Goal: Task Accomplishment & Management: Use online tool/utility

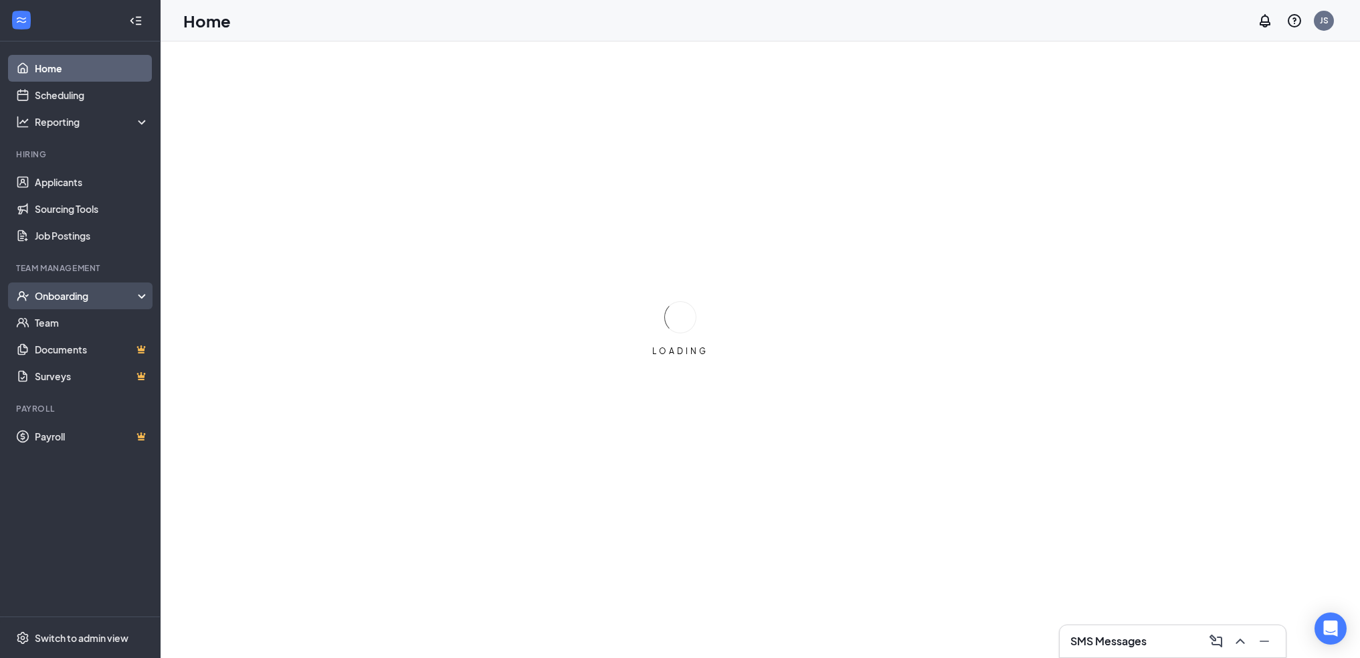
click at [54, 295] on div "Onboarding" at bounding box center [86, 295] width 103 height 13
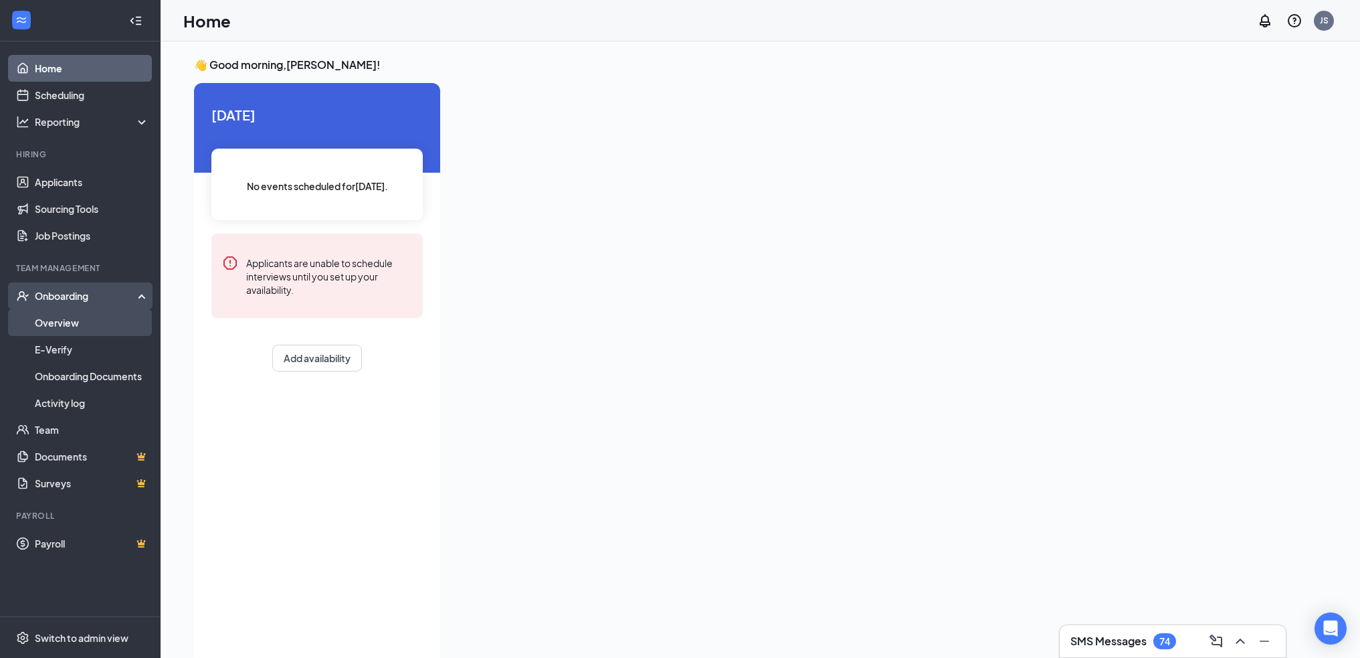
click at [70, 328] on link "Overview" at bounding box center [92, 322] width 114 height 27
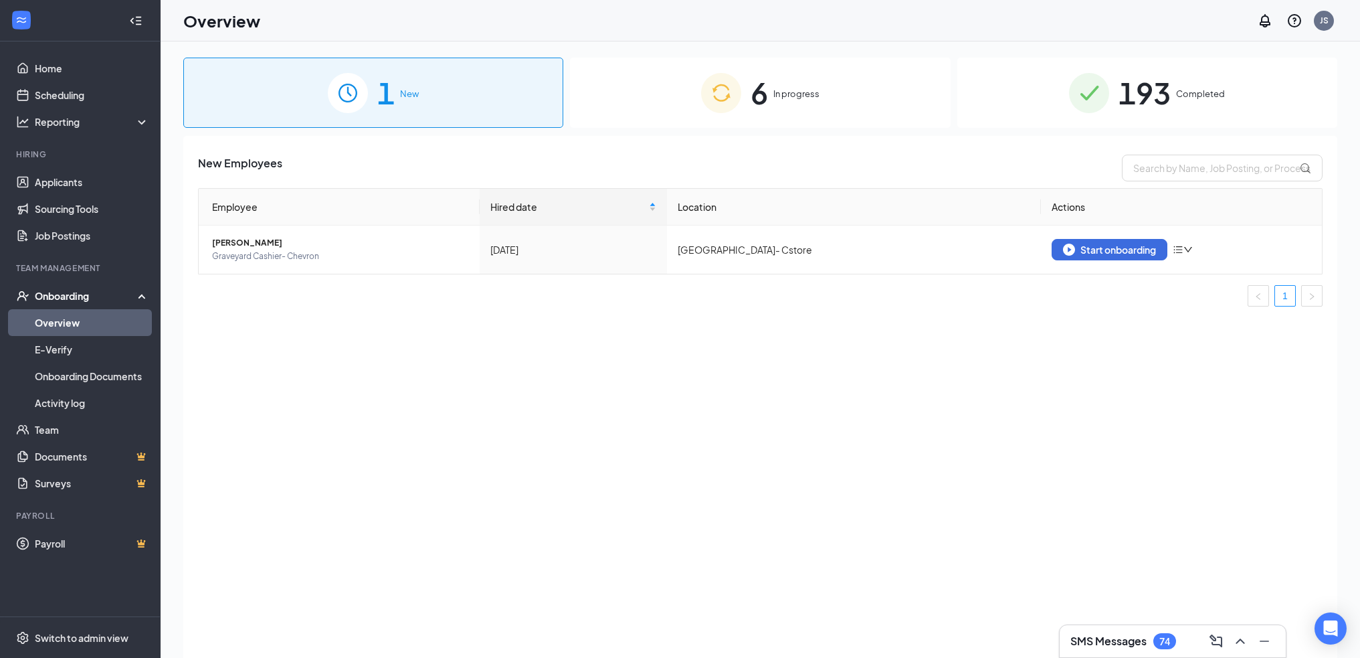
click at [1144, 102] on span "193" at bounding box center [1145, 93] width 52 height 46
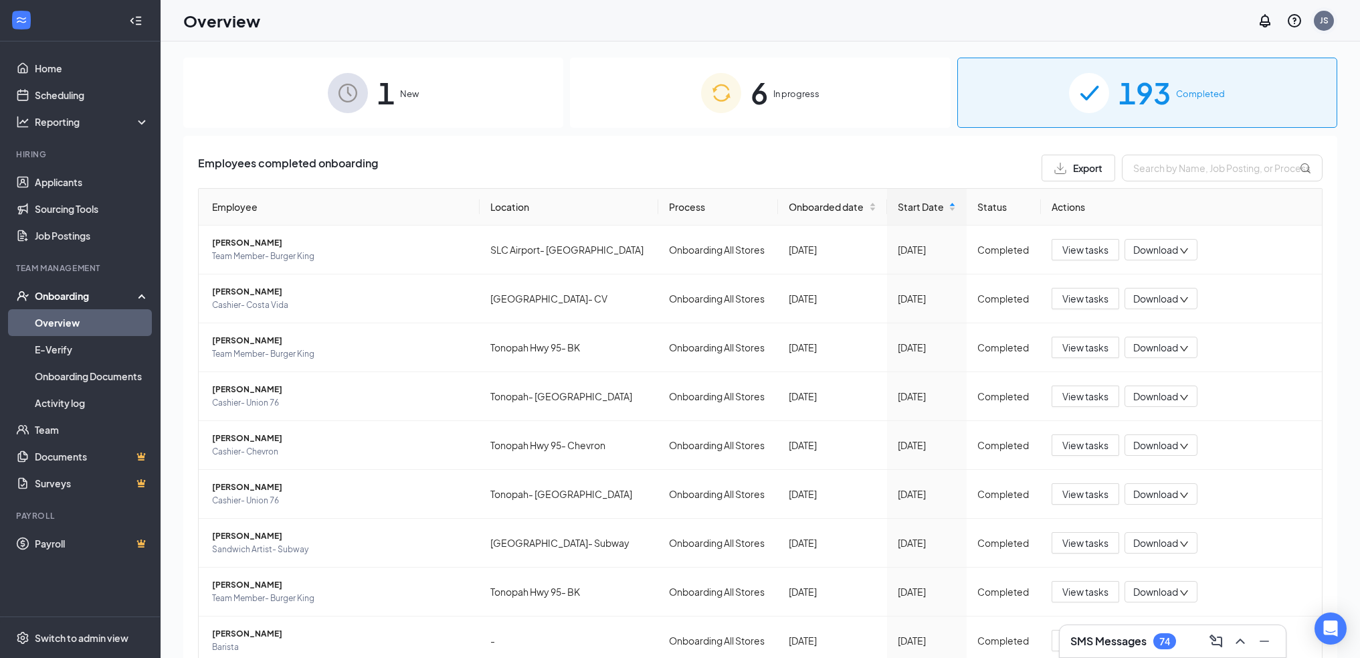
click at [1323, 27] on div "JS" at bounding box center [1324, 21] width 20 height 20
click at [1324, 21] on div "JS" at bounding box center [1324, 20] width 9 height 11
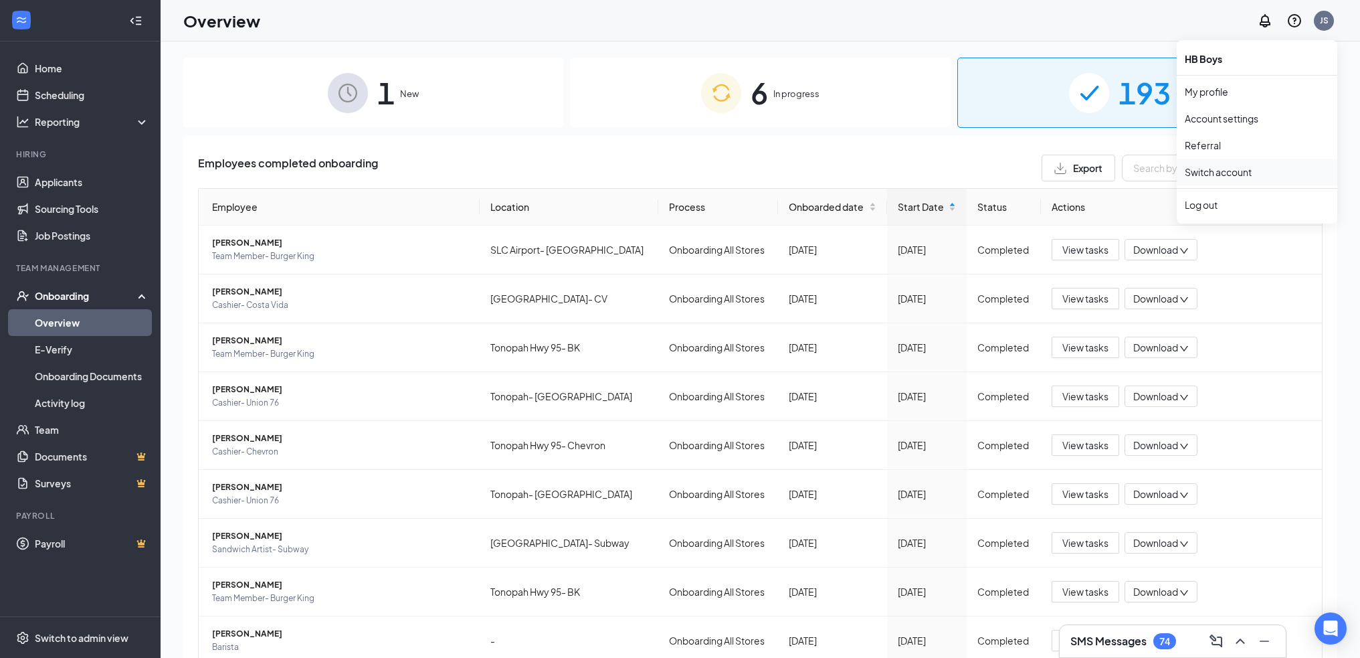
click at [1229, 178] on link "Switch account" at bounding box center [1218, 172] width 67 height 12
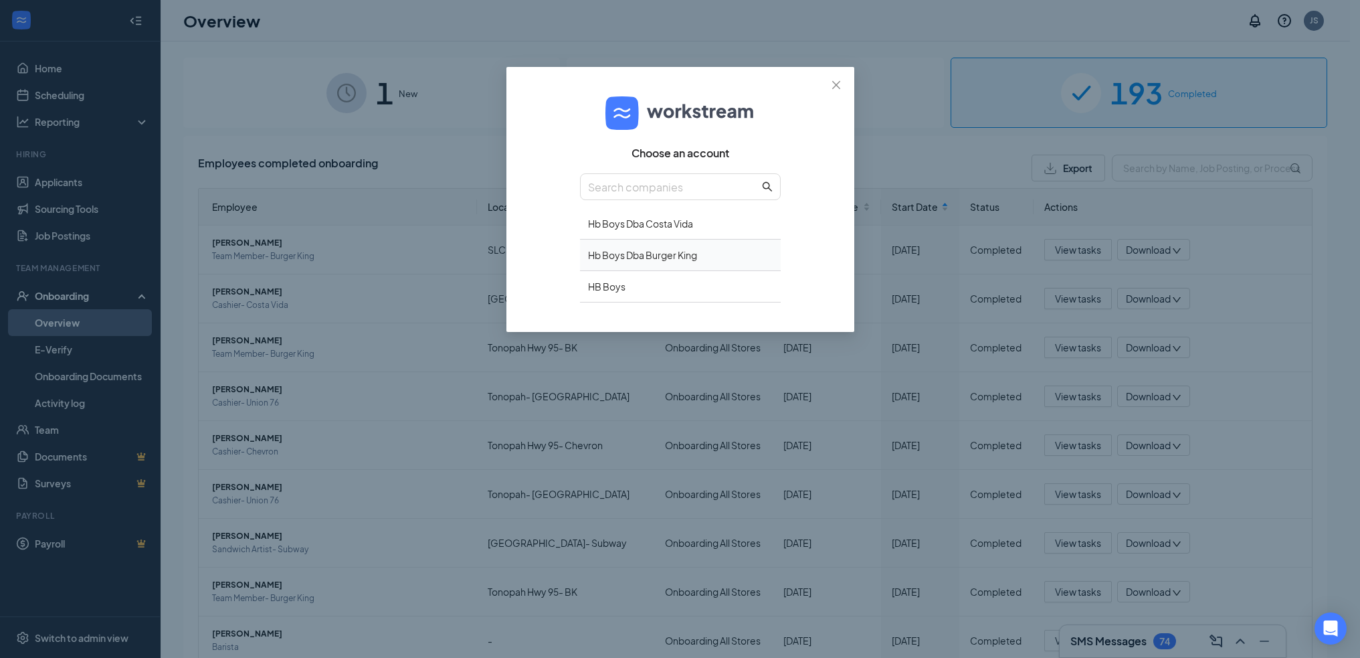
click at [685, 259] on div "Hb Boys Dba Burger King" at bounding box center [680, 255] width 201 height 31
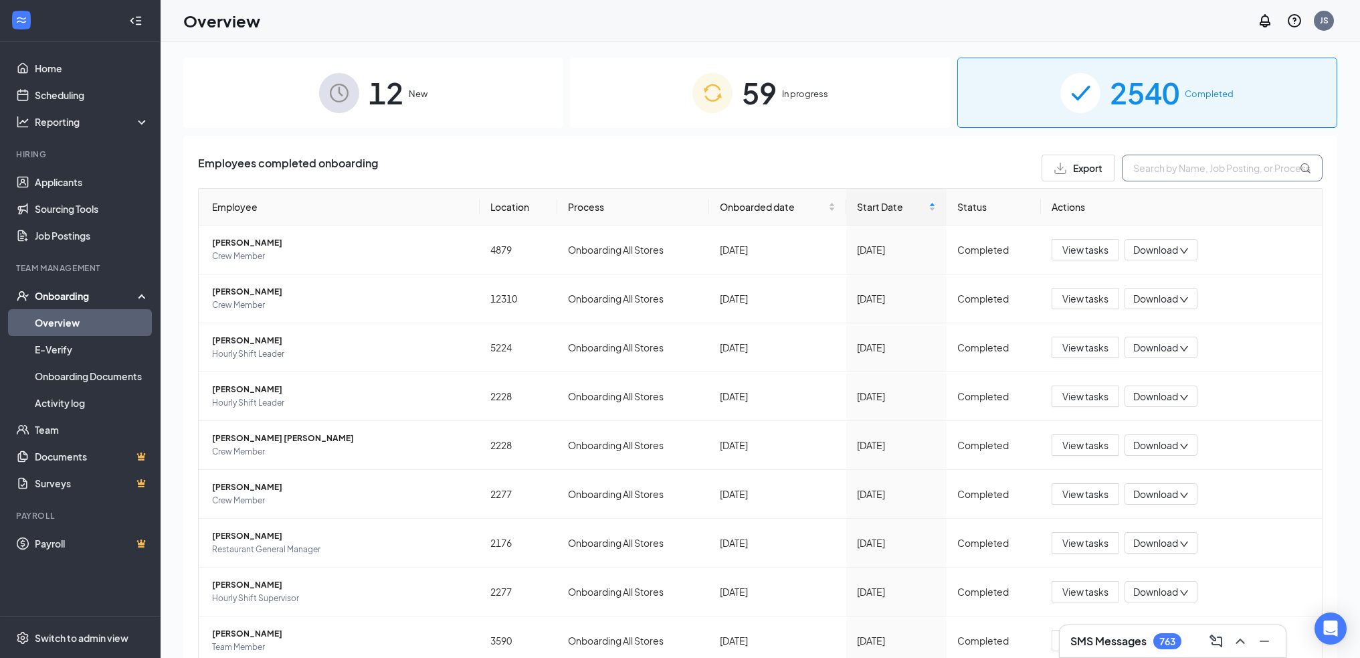
click at [1179, 166] on input "text" at bounding box center [1222, 168] width 201 height 27
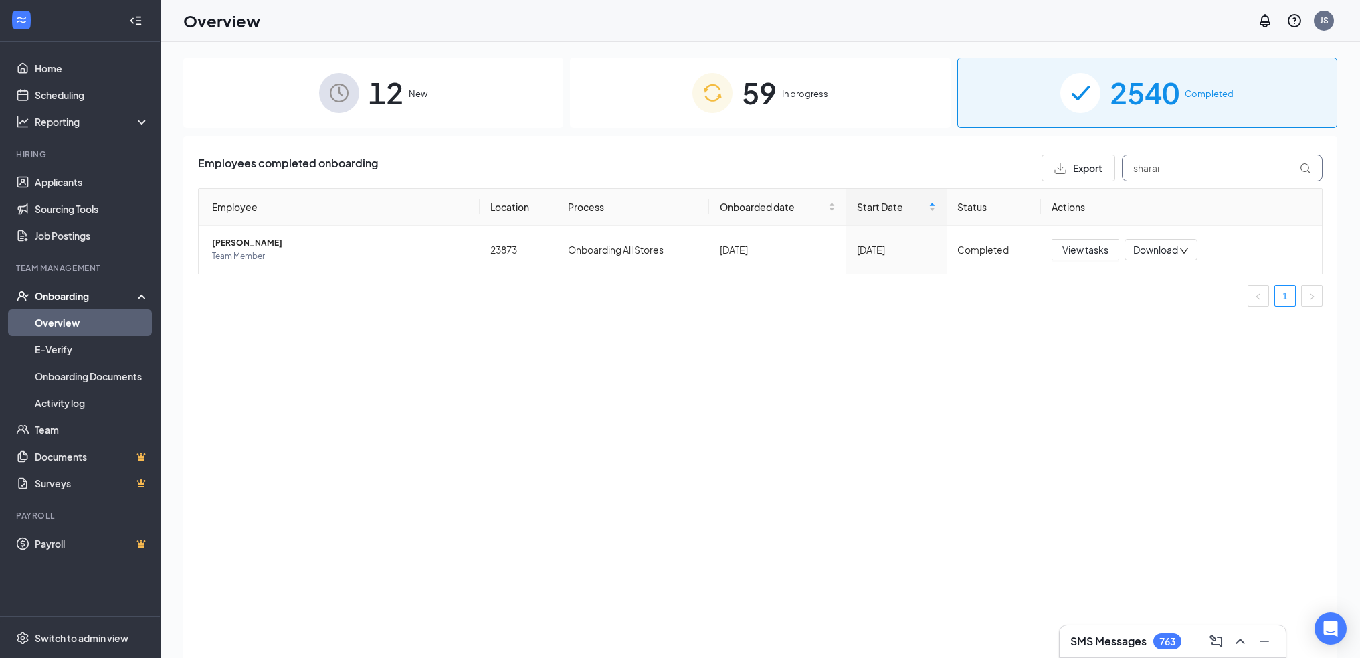
type input "sharai"
